Goal: Task Accomplishment & Management: Complete application form

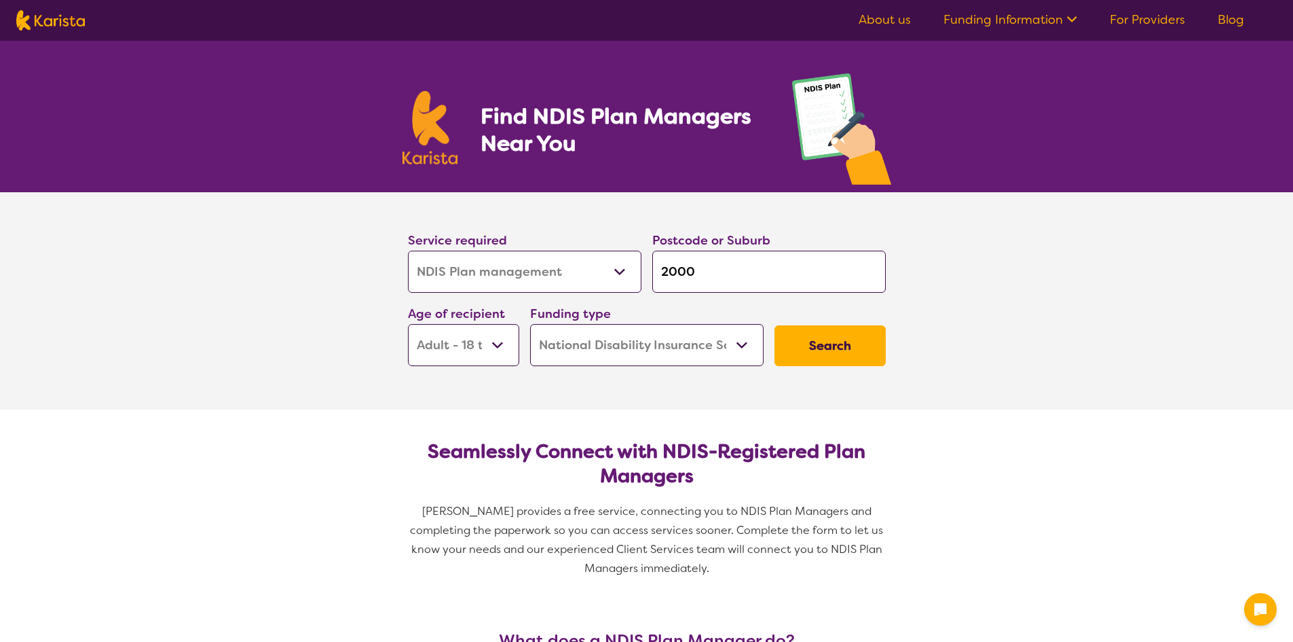
select select "NDIS Plan management"
select select "AD"
select select "NDIS"
select select "NDIS Plan management"
select select "AD"
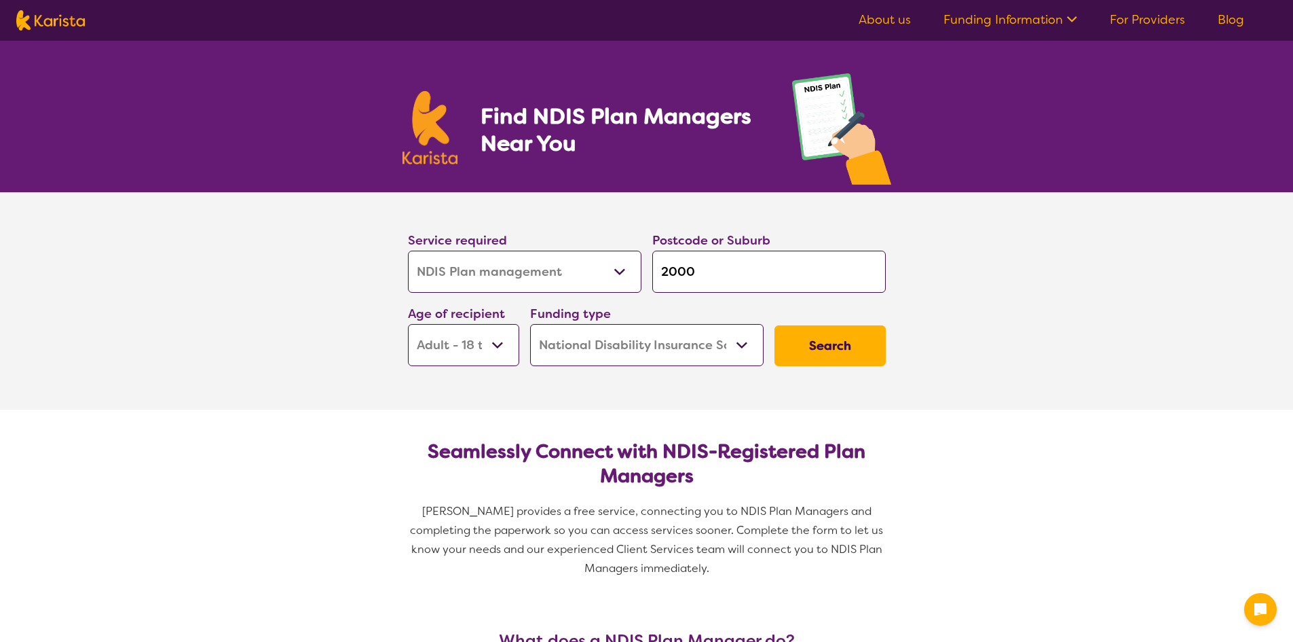
select select "NDIS"
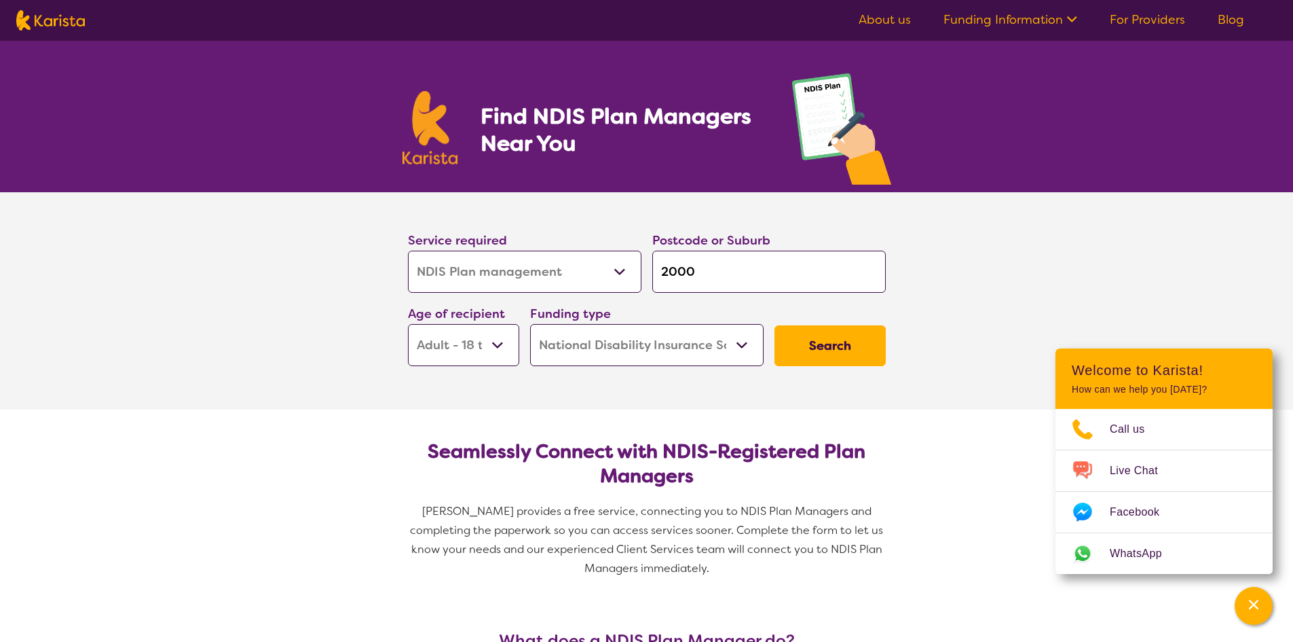
click at [828, 351] on button "Search" at bounding box center [830, 345] width 111 height 41
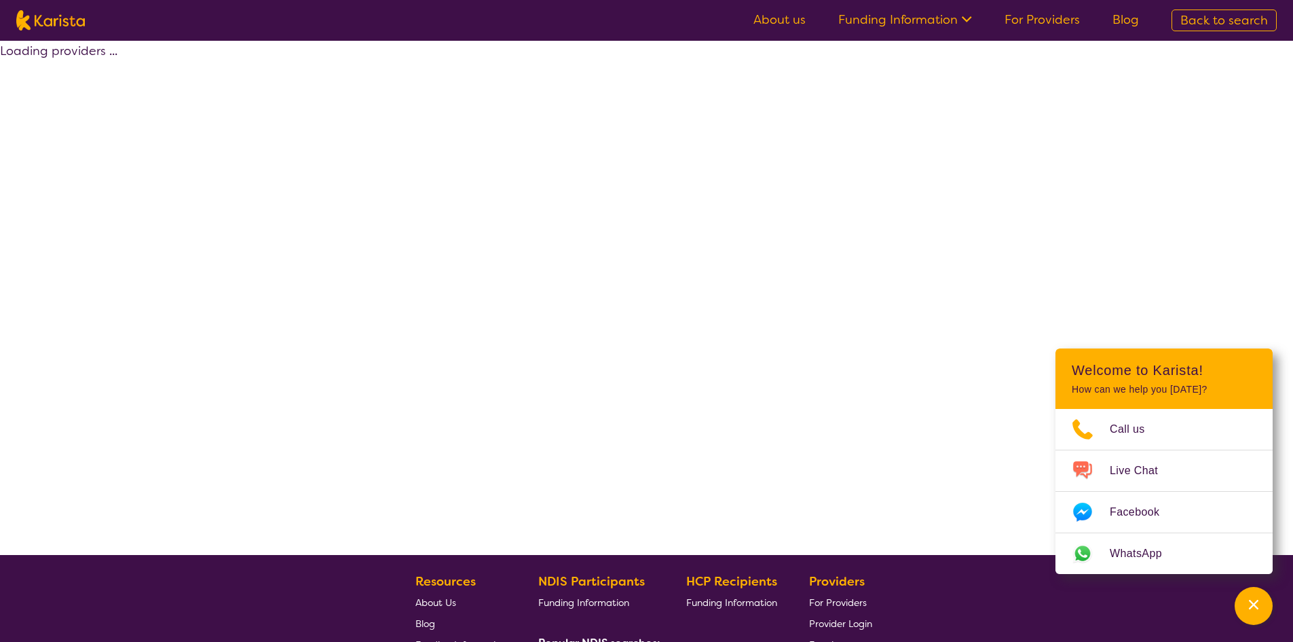
select select "by_score"
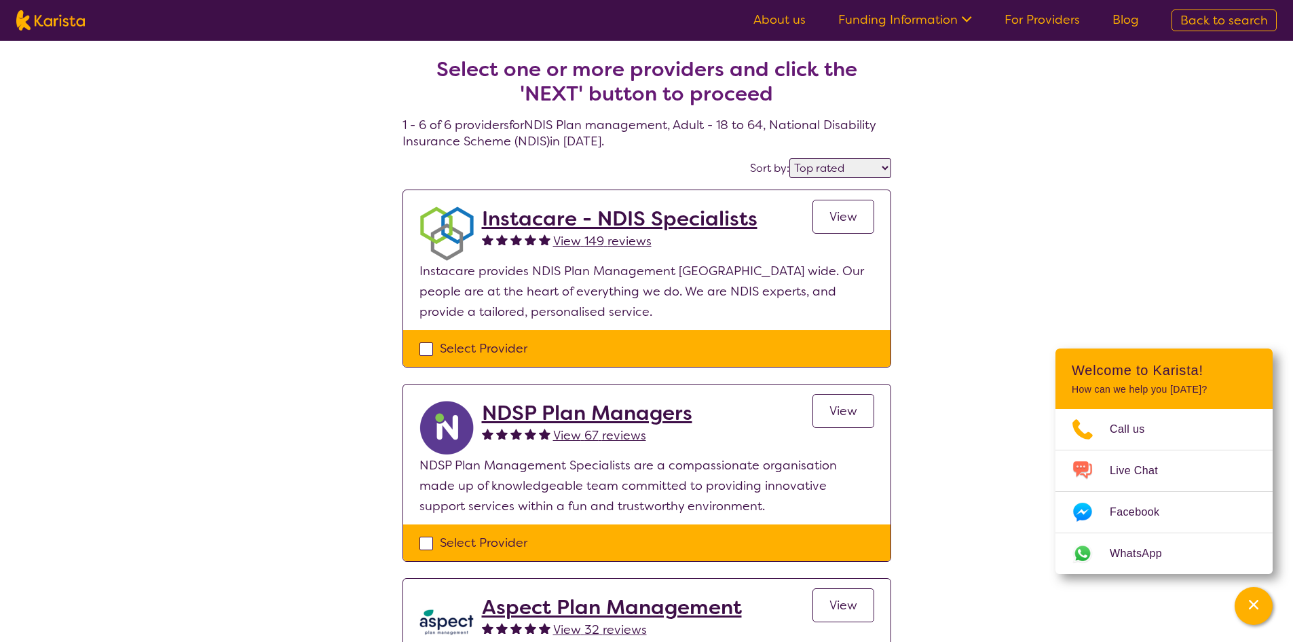
click at [422, 353] on div "Select Provider" at bounding box center [647, 348] width 455 height 20
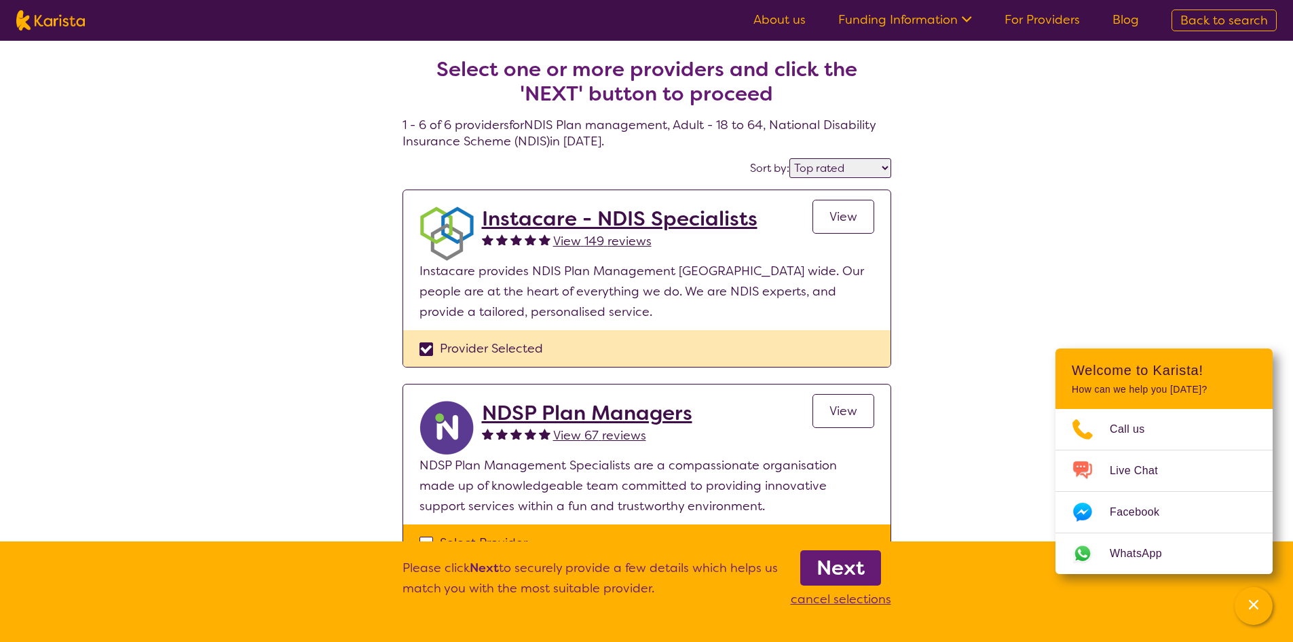
click at [415, 350] on div "Provider Selected" at bounding box center [646, 348] width 487 height 37
click at [423, 349] on div "Provider Selected" at bounding box center [647, 348] width 455 height 20
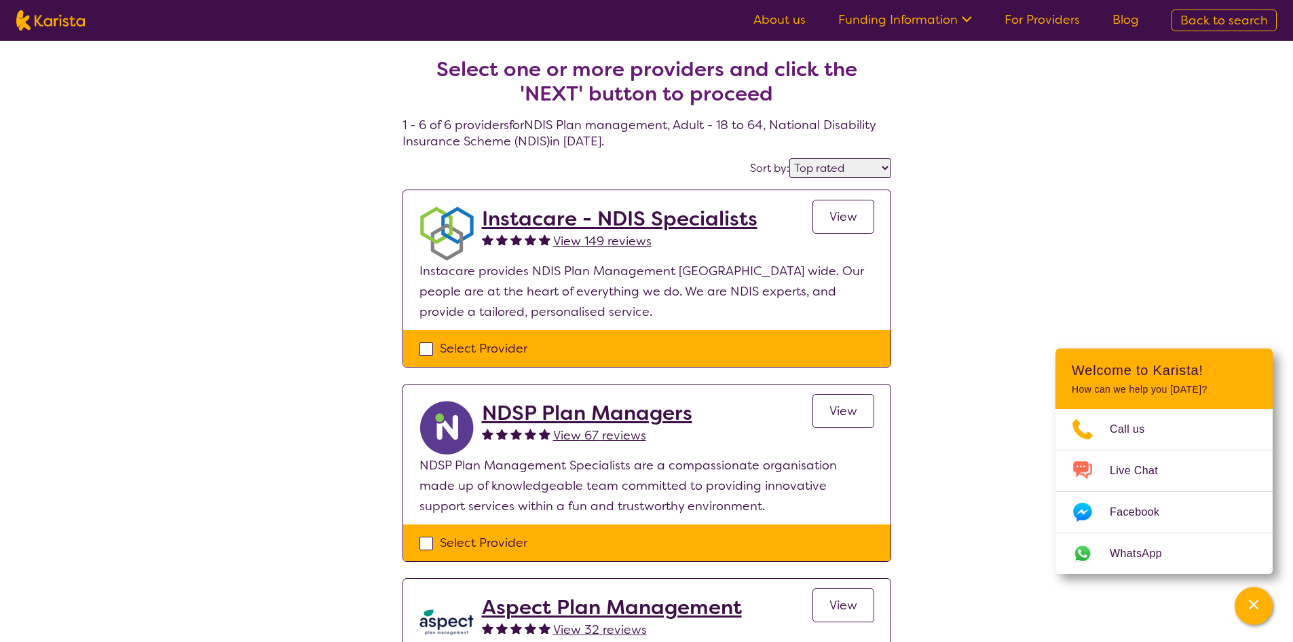
click at [424, 352] on div "Select Provider" at bounding box center [647, 348] width 455 height 20
checkbox input "true"
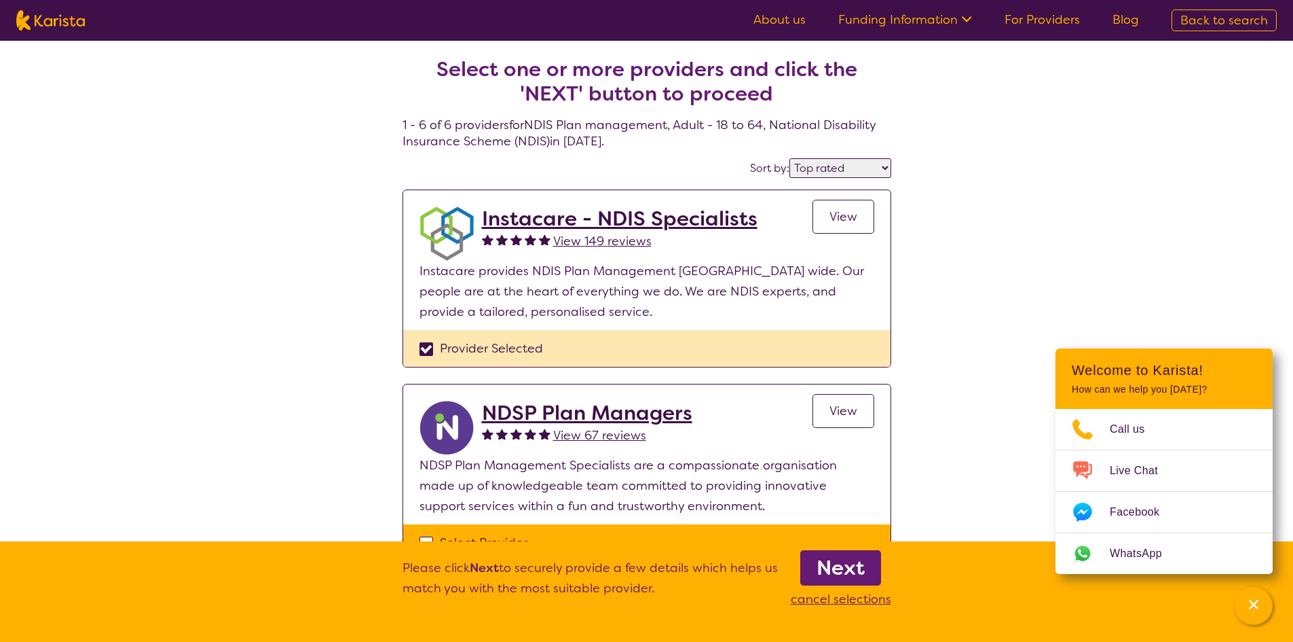
click at [852, 570] on b "Next" at bounding box center [841, 567] width 48 height 27
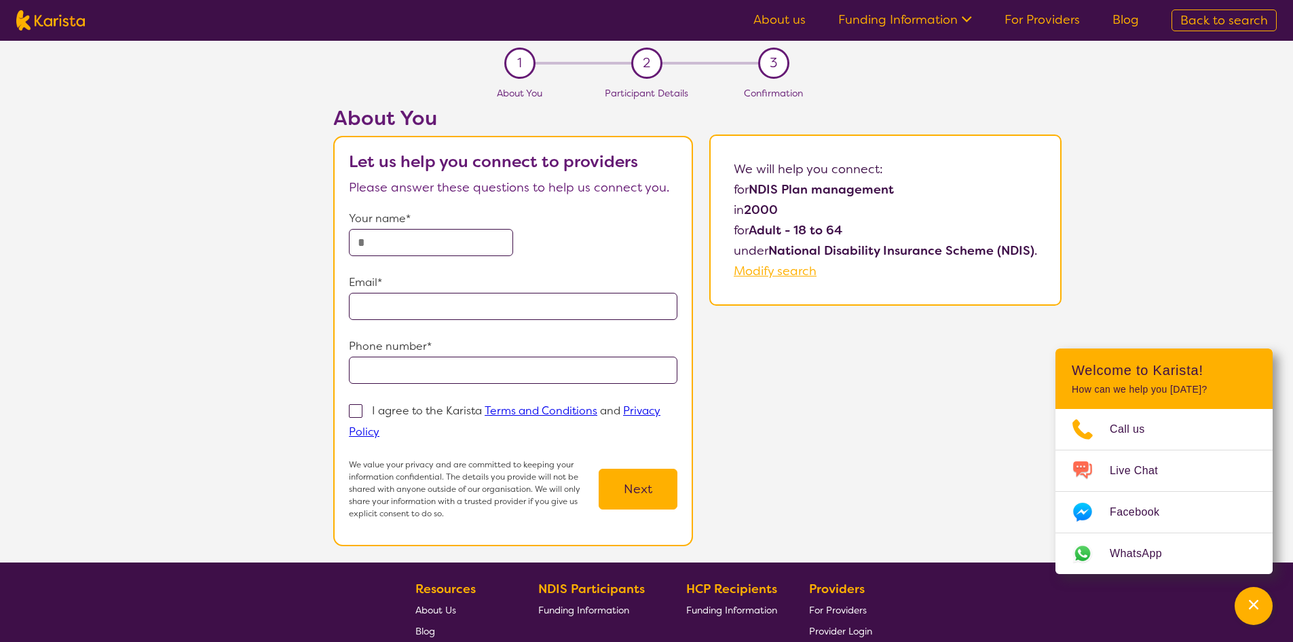
select select "by_score"
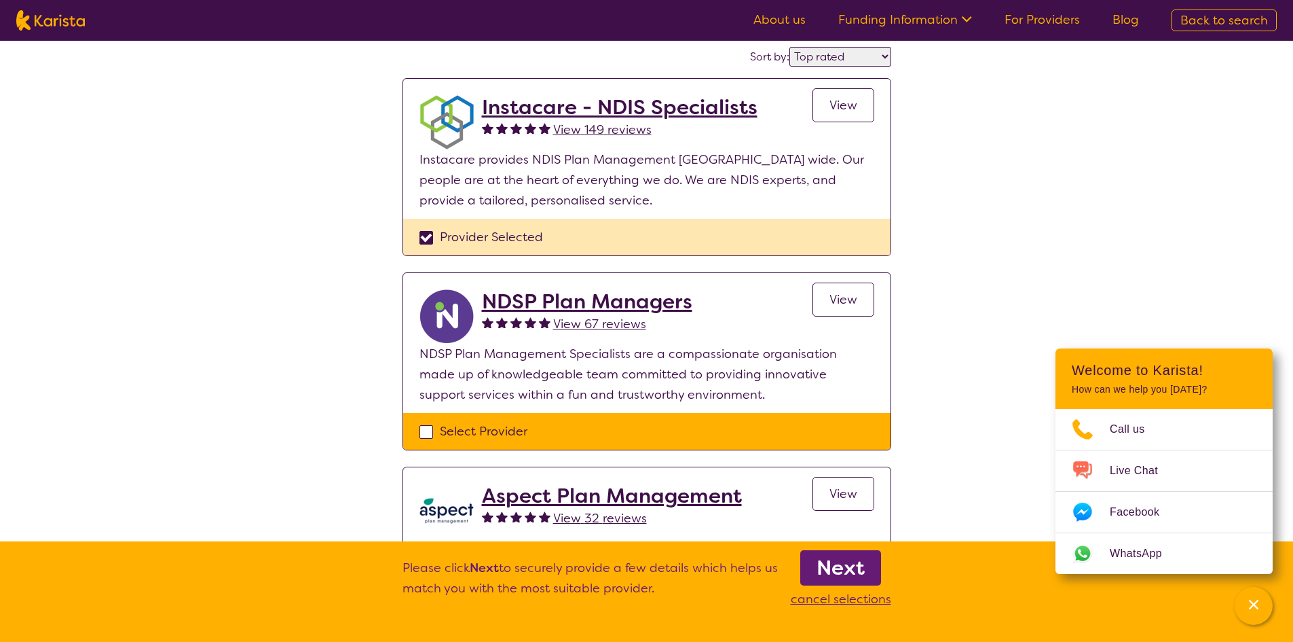
scroll to position [317, 0]
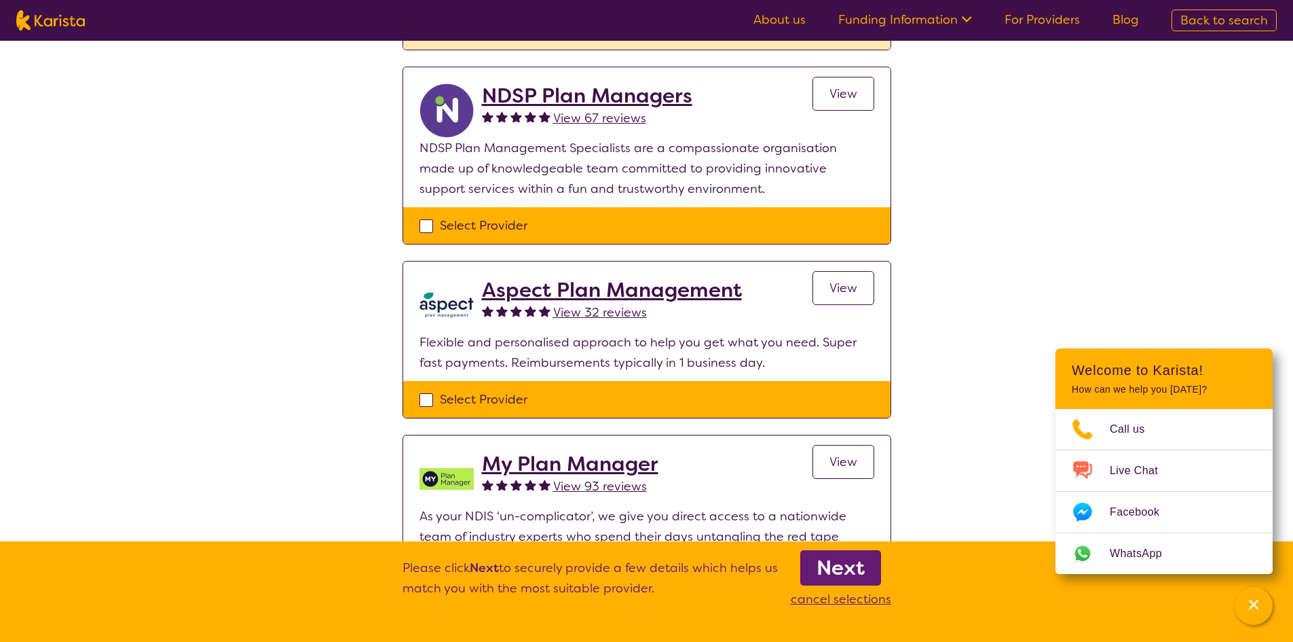
click at [420, 227] on div "Select Provider" at bounding box center [647, 225] width 455 height 20
checkbox input "true"
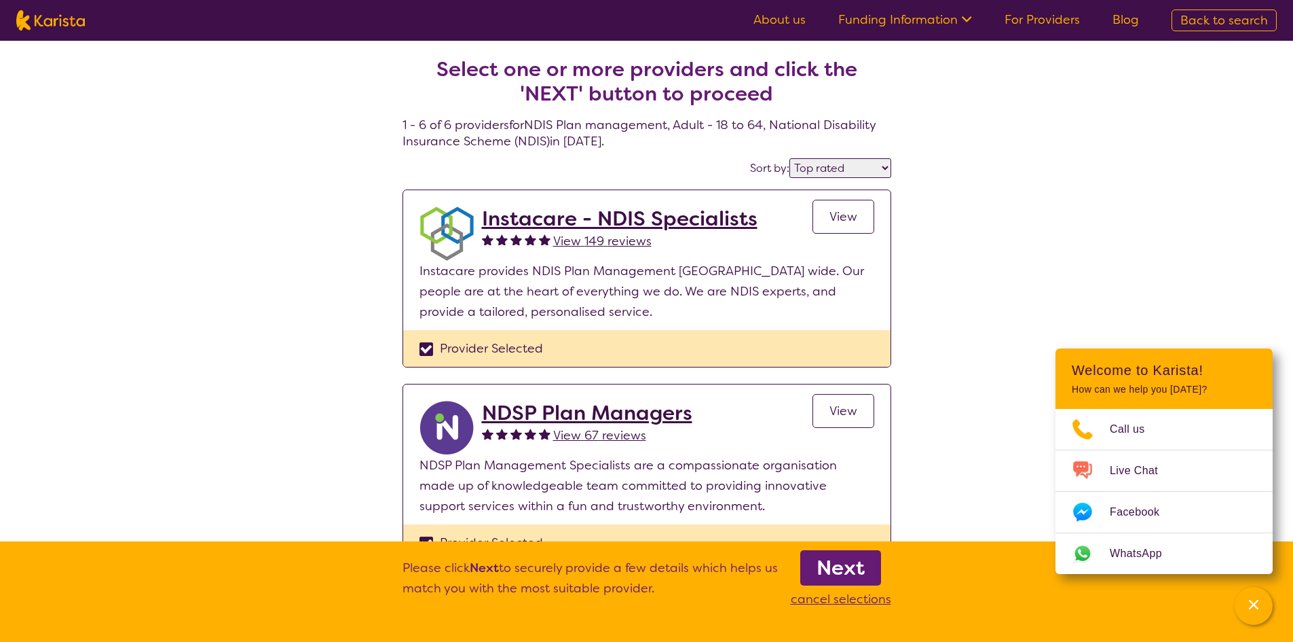
click at [840, 574] on b "Next" at bounding box center [841, 567] width 48 height 27
